Goal: Task Accomplishment & Management: Manage account settings

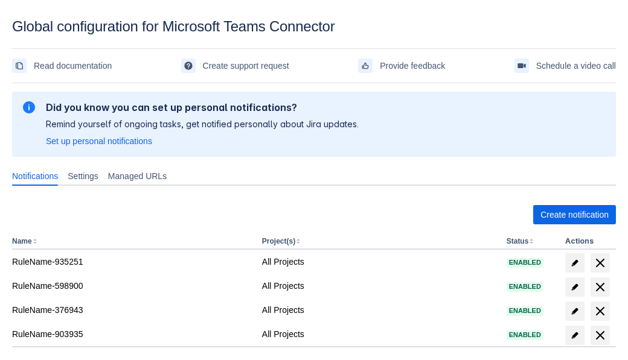
click at [574, 215] on span "Create notification" at bounding box center [574, 214] width 68 height 19
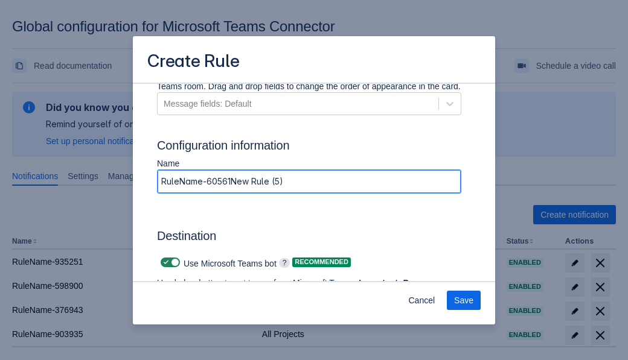
type input "RuleName-605615New Rule (5)"
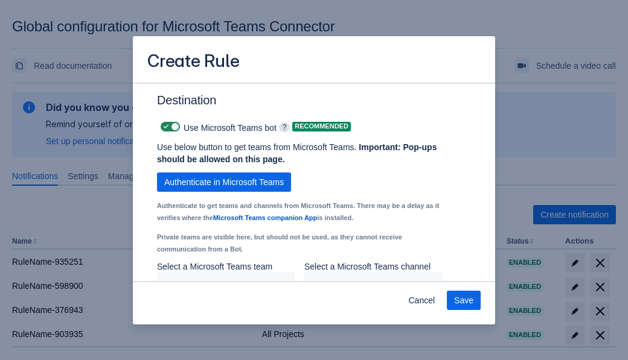
click at [224, 182] on span "Authenticate in Microsoft Teams" at bounding box center [224, 182] width 120 height 19
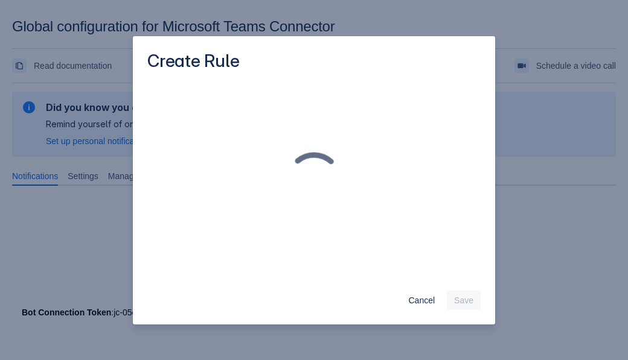
scroll to position [0, 0]
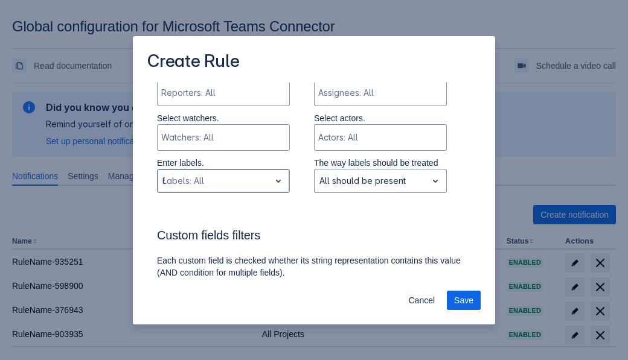
type input "605615_label"
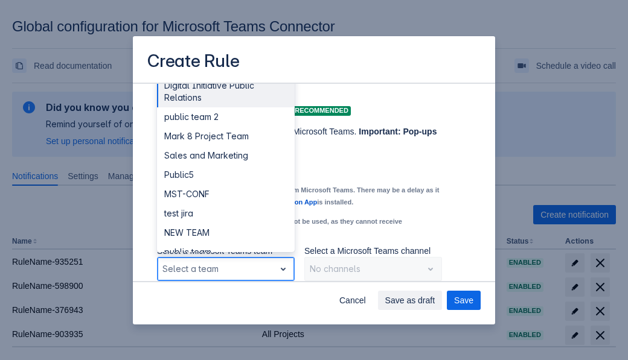
click at [225, 301] on div "Public4" at bounding box center [226, 310] width 138 height 19
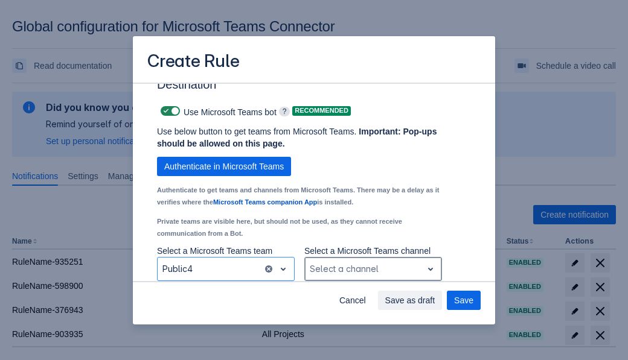
click at [372, 269] on div "Scrollable content" at bounding box center [363, 269] width 107 height 14
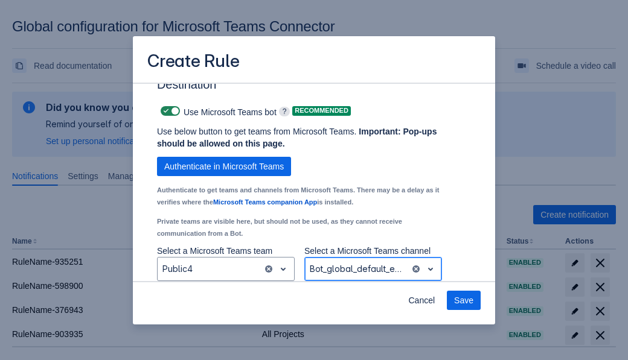
click at [464, 301] on span "Save" at bounding box center [463, 300] width 19 height 19
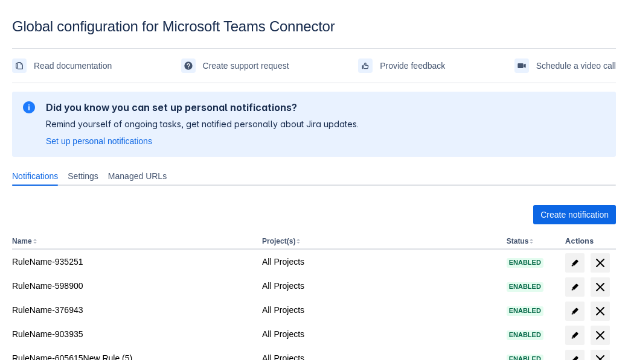
scroll to position [9, 0]
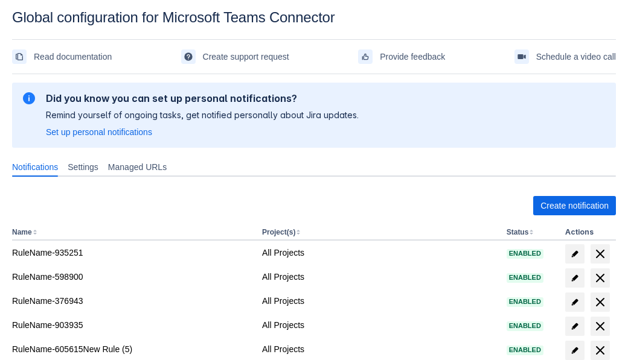
click at [599, 351] on span "delete" at bounding box center [600, 351] width 14 height 14
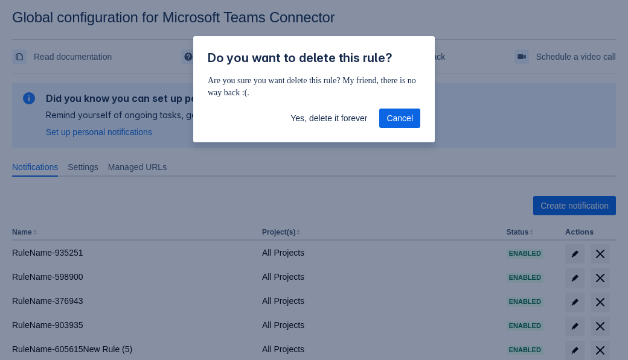
click at [328, 118] on span "Yes, delete it forever" at bounding box center [328, 118] width 77 height 19
